Goal: Transaction & Acquisition: Purchase product/service

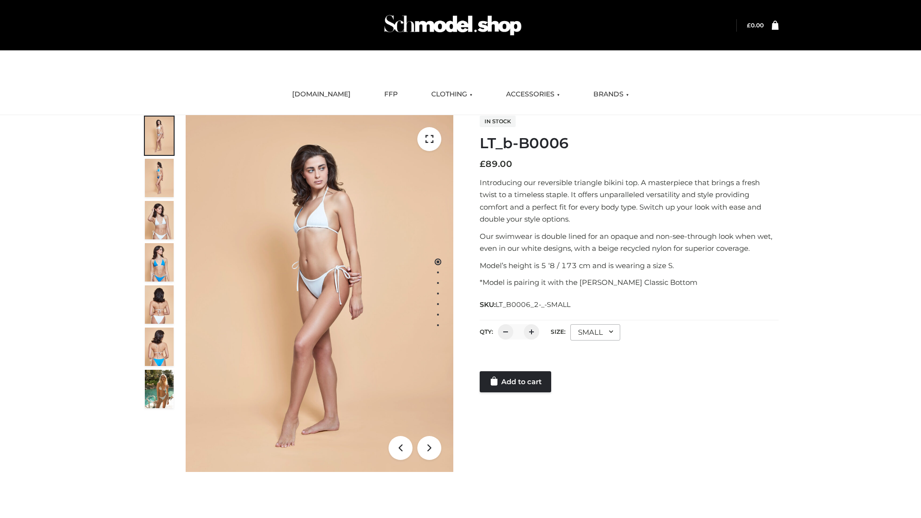
click at [516, 382] on link "Add to cart" at bounding box center [515, 381] width 71 height 21
